Goal: Information Seeking & Learning: Learn about a topic

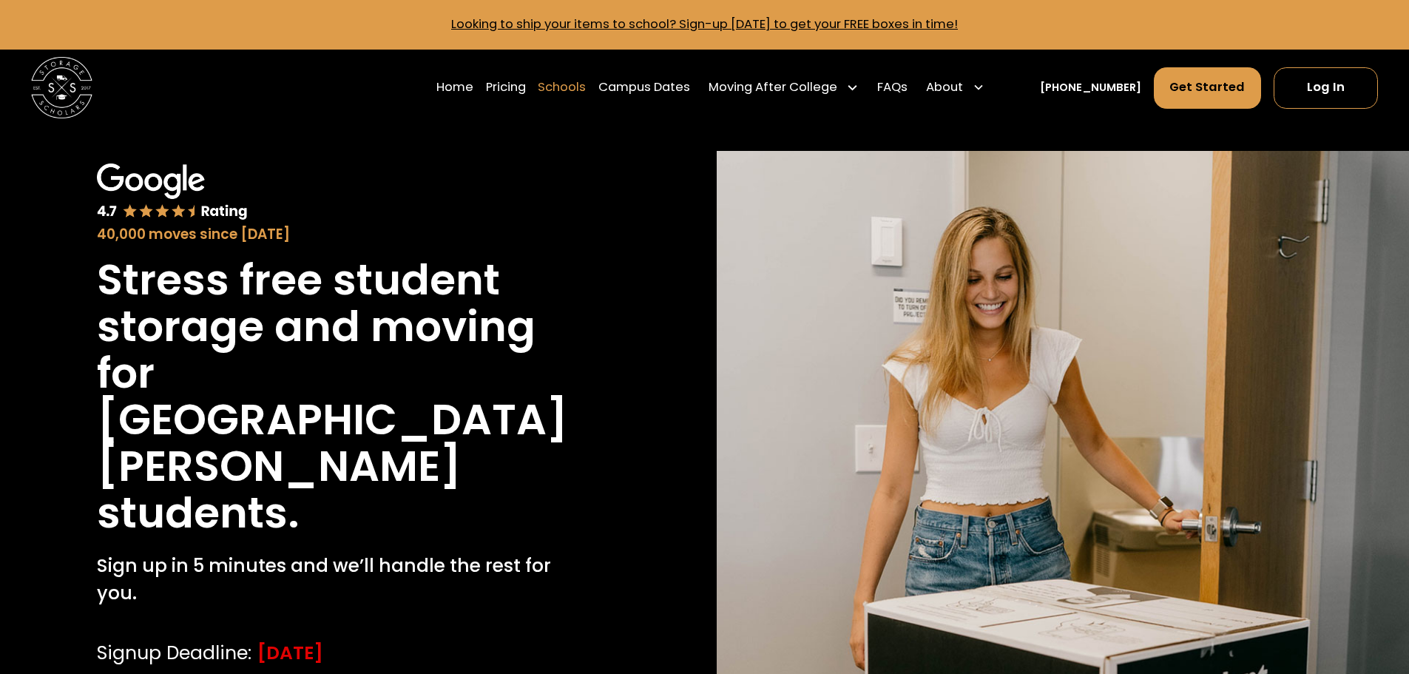
click at [578, 90] on link "Schools" at bounding box center [562, 87] width 48 height 43
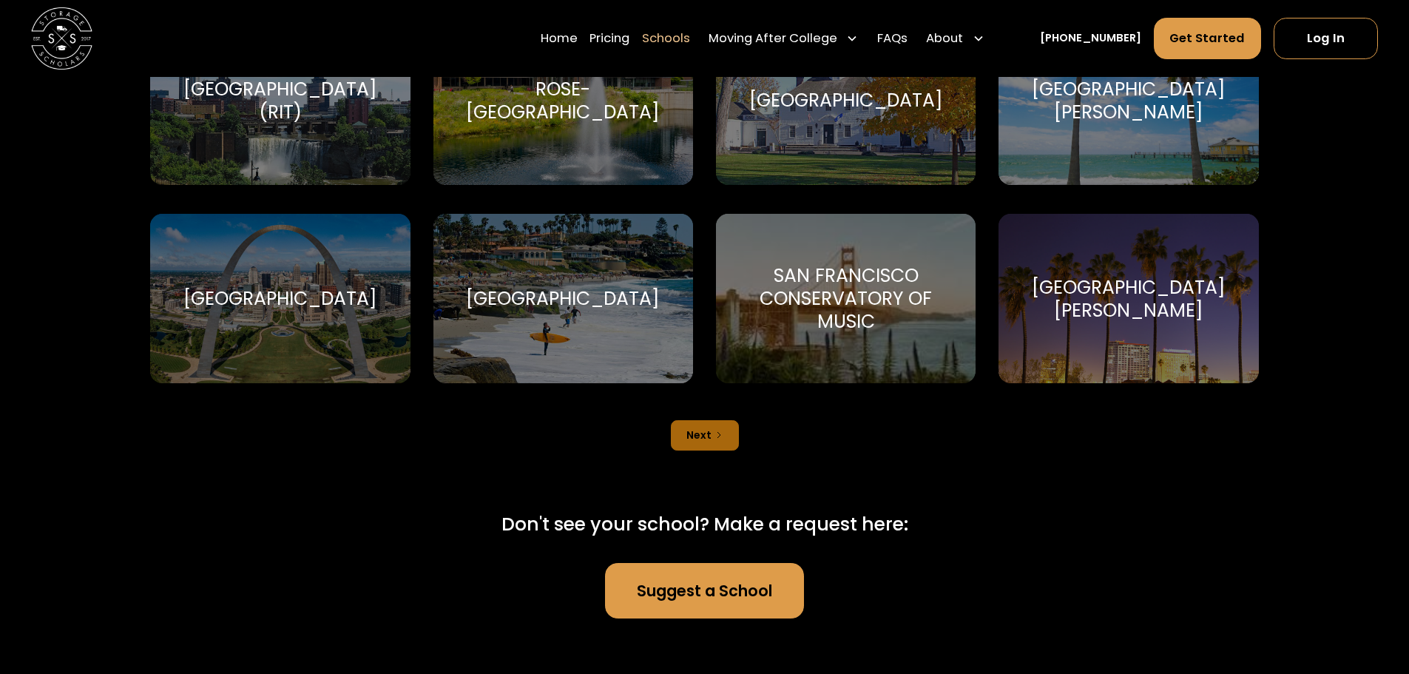
scroll to position [5326, 0]
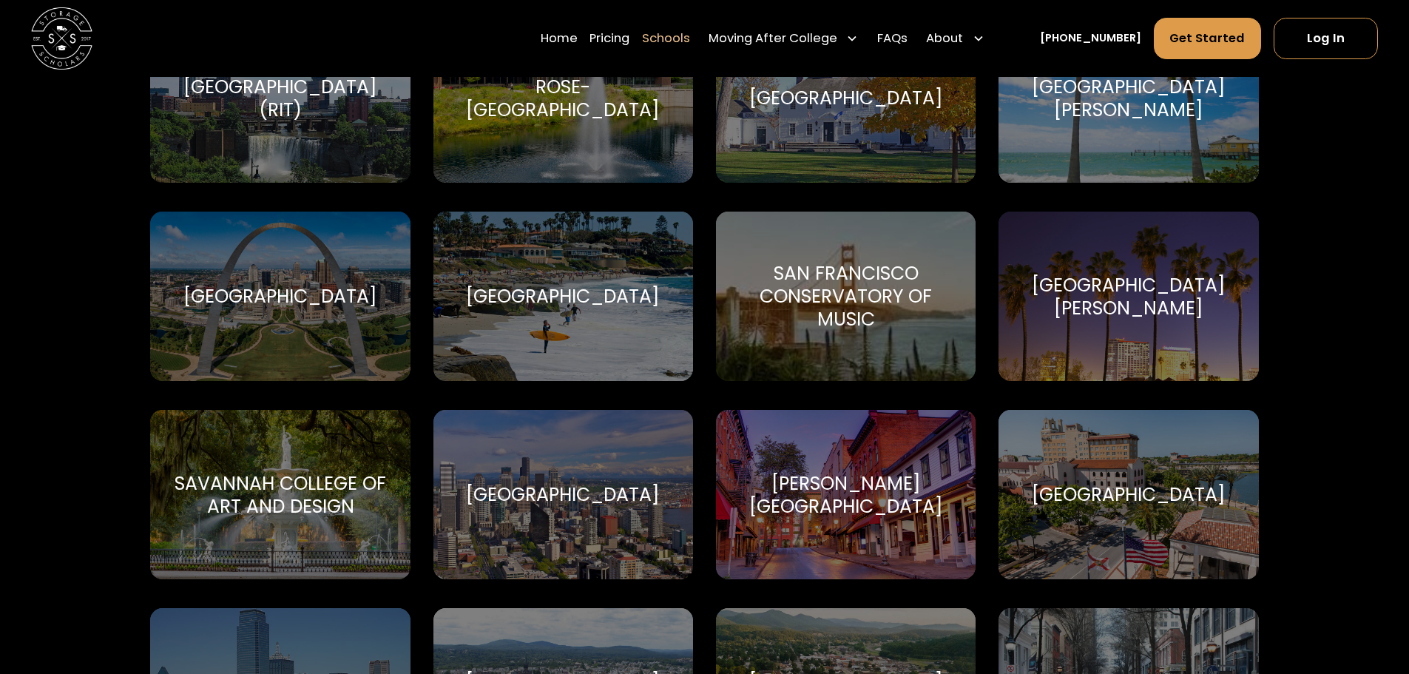
click at [1128, 274] on div "Santa Clara University" at bounding box center [1128, 297] width 223 height 46
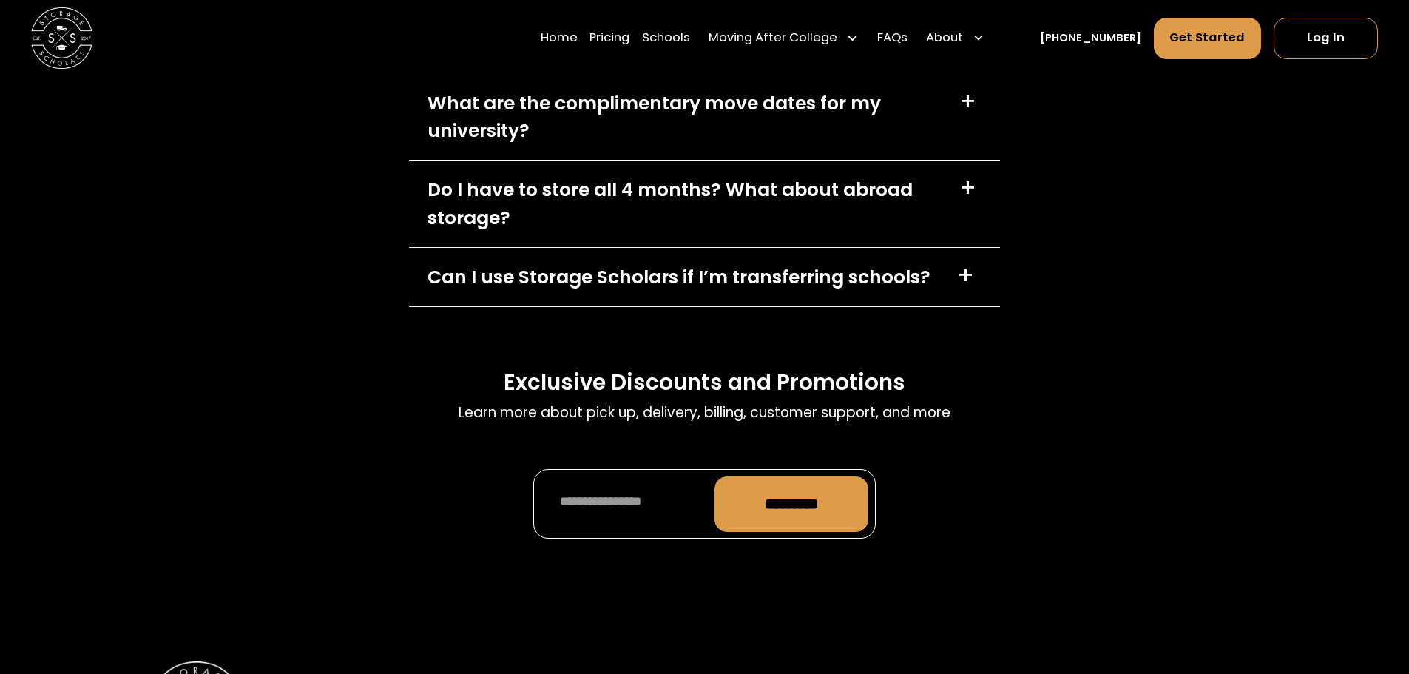
scroll to position [7620, 0]
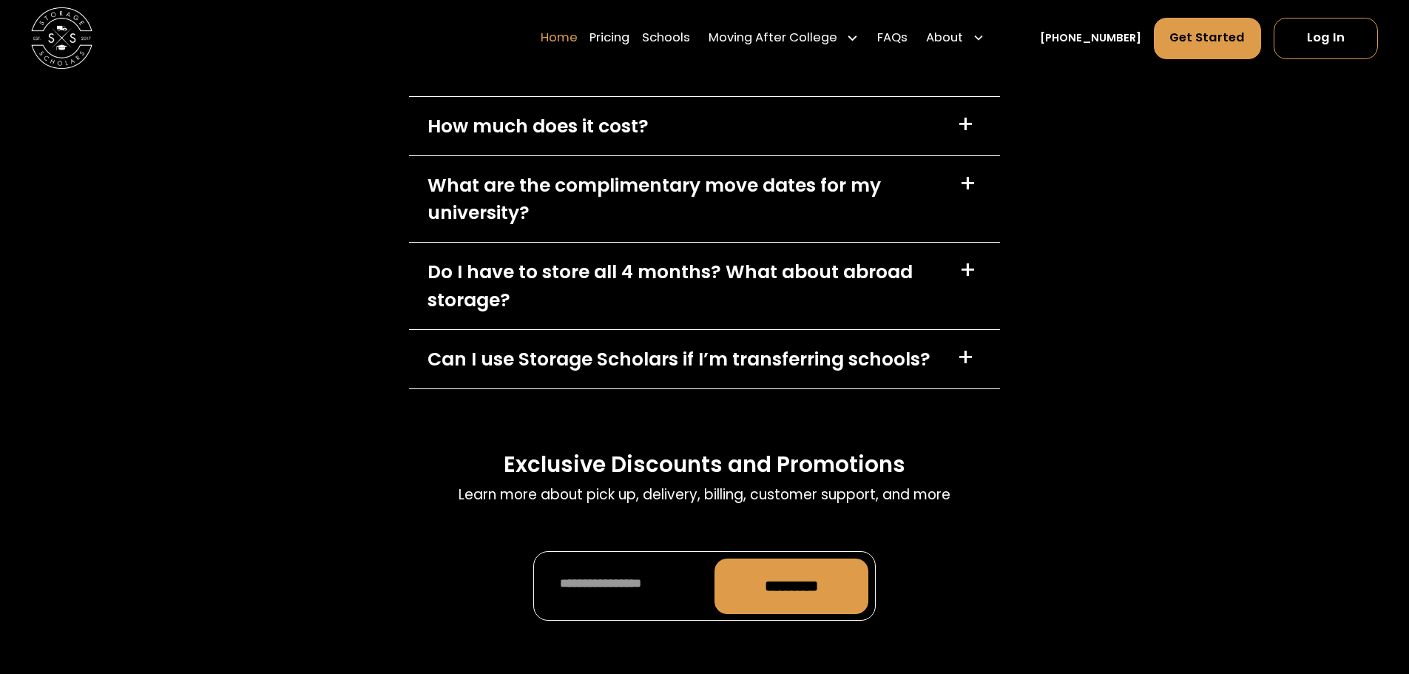
click at [578, 36] on link "Home" at bounding box center [559, 38] width 37 height 43
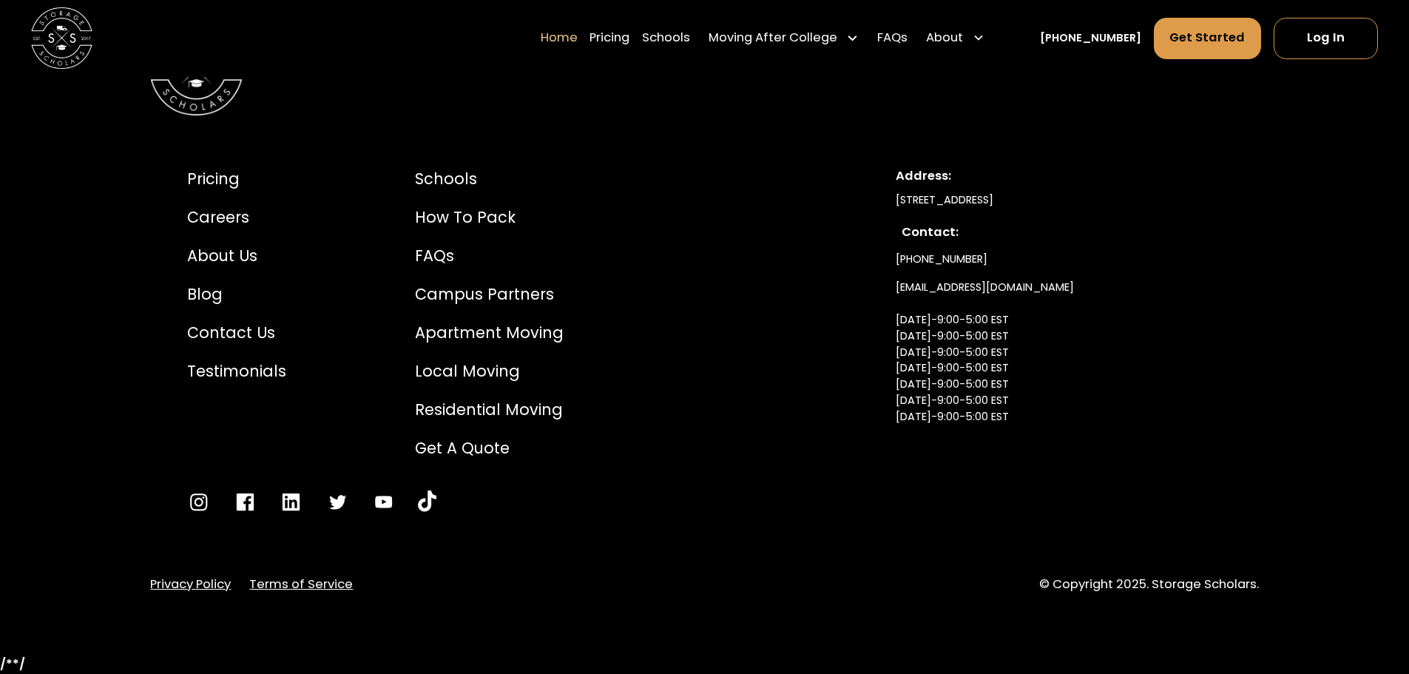
scroll to position [5395, 0]
click at [423, 260] on div "FAQs" at bounding box center [489, 255] width 149 height 23
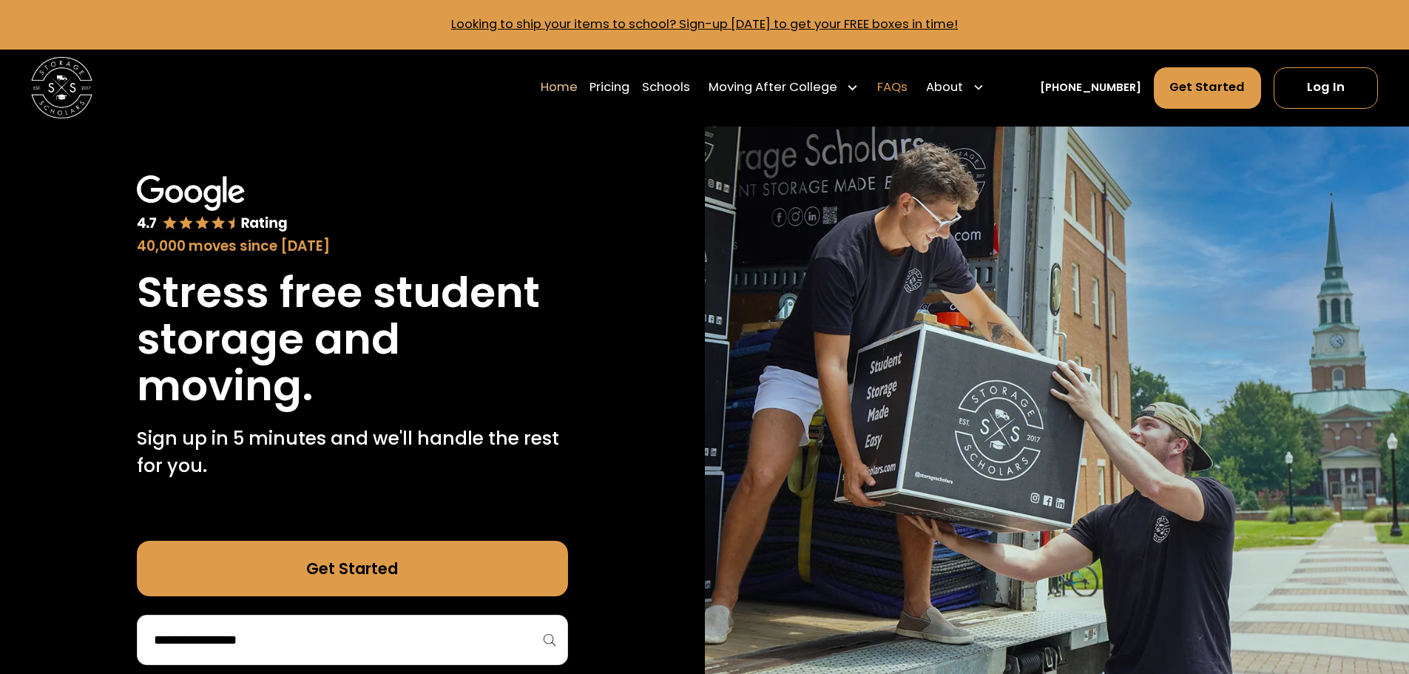
click at [908, 75] on link "FAQs" at bounding box center [892, 87] width 30 height 43
